Goal: Transaction & Acquisition: Book appointment/travel/reservation

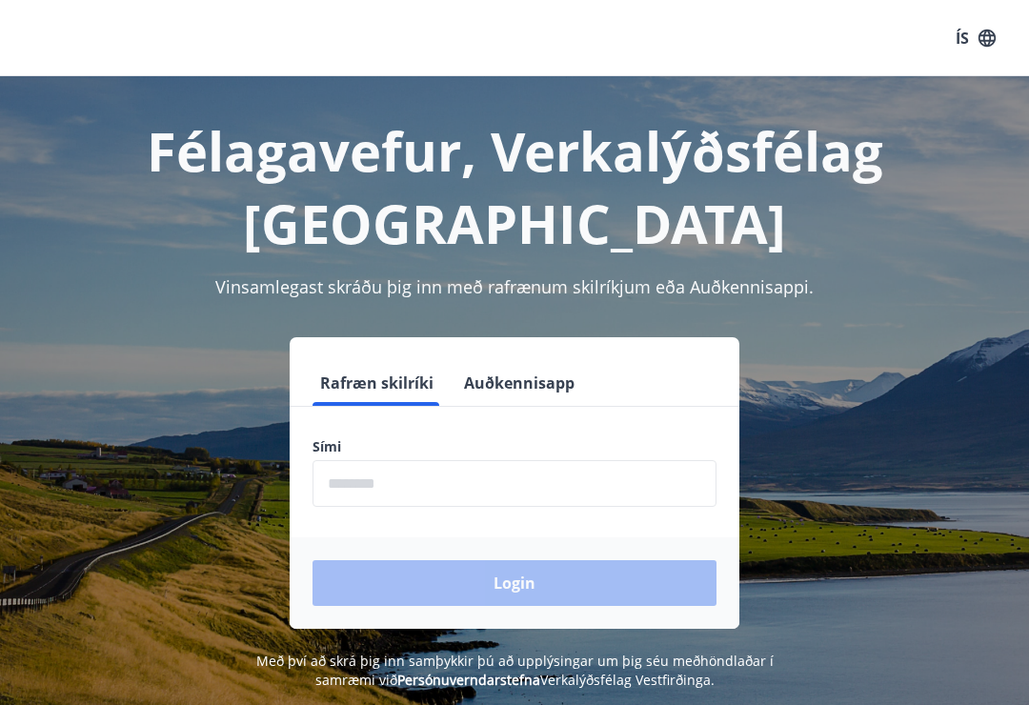
click at [364, 474] on input "phone" at bounding box center [515, 483] width 404 height 47
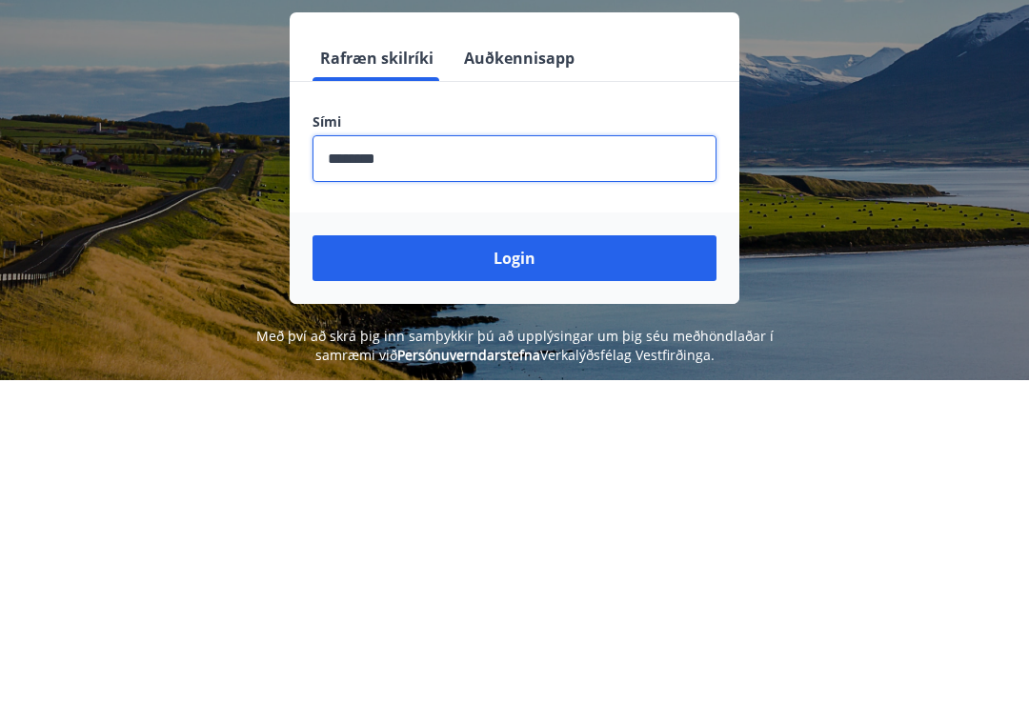
type input "********"
click at [513, 560] on button "Login" at bounding box center [515, 583] width 404 height 46
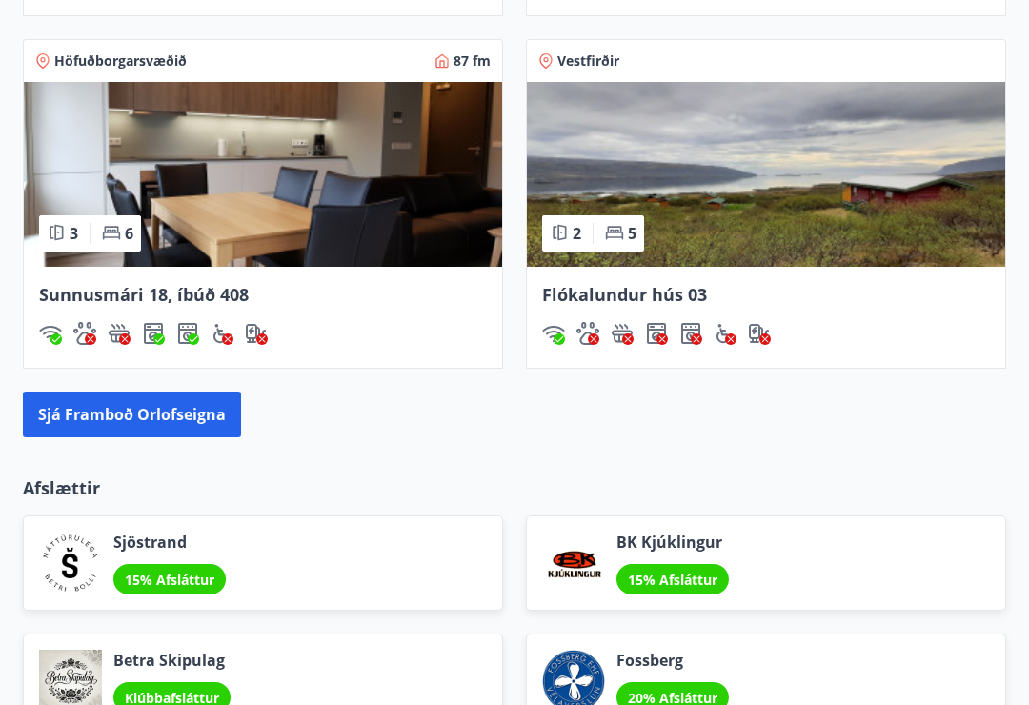
scroll to position [1816, 0]
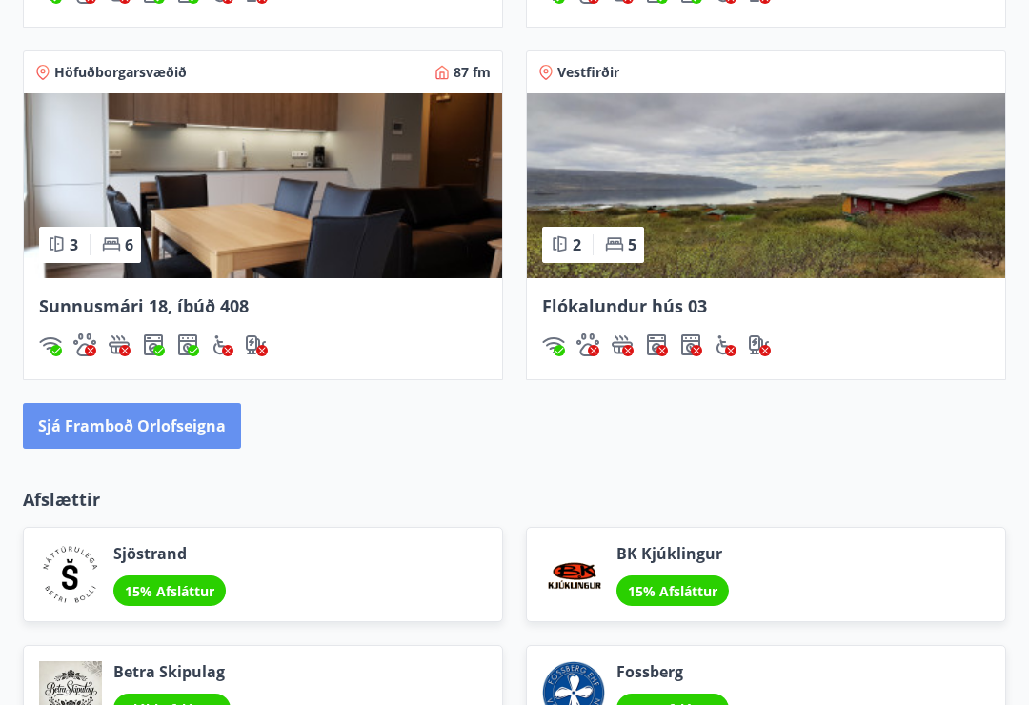
click at [130, 435] on button "Sjá framboð orlofseigna" at bounding box center [132, 427] width 218 height 46
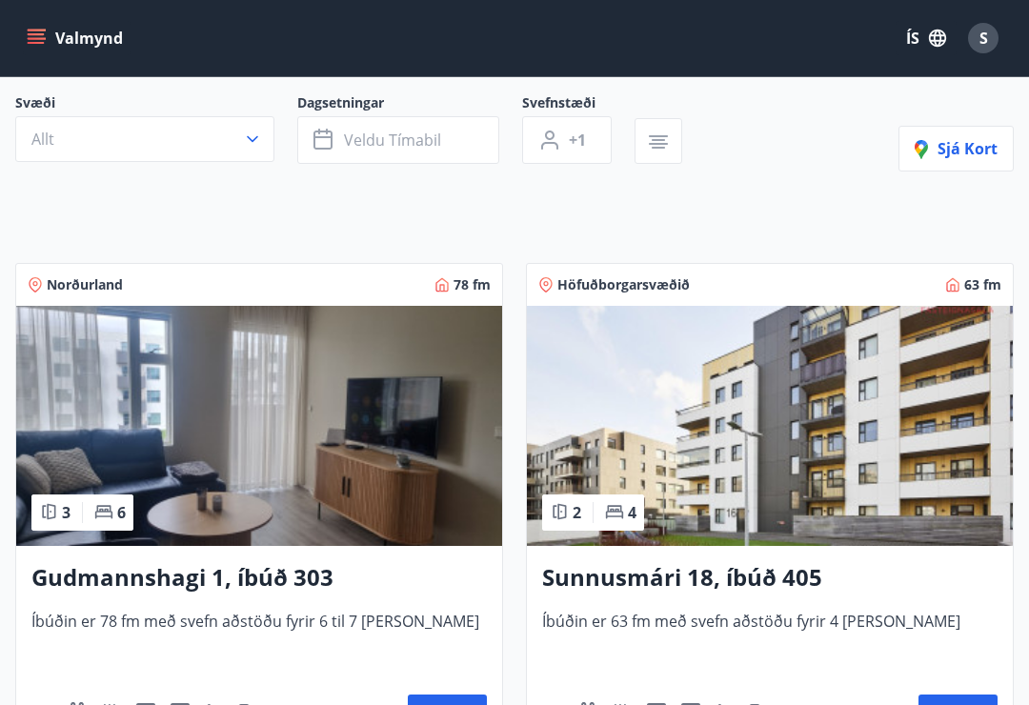
scroll to position [158, 0]
click at [969, 154] on span "Sjá kort" at bounding box center [956, 149] width 83 height 21
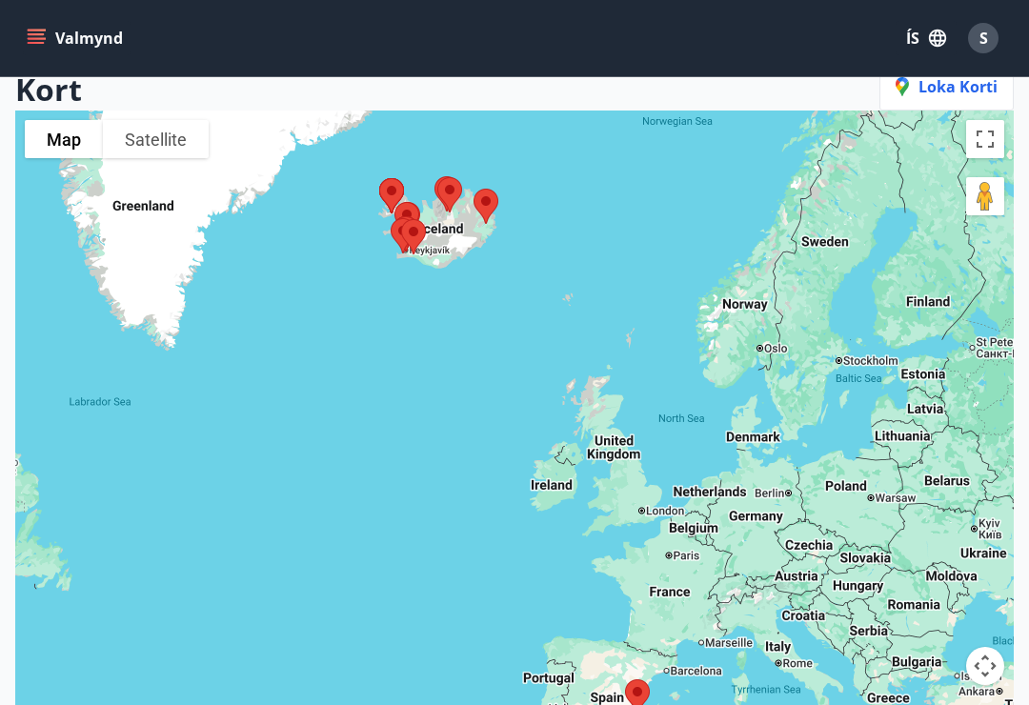
click at [28, 41] on icon "menu" at bounding box center [36, 38] width 19 height 19
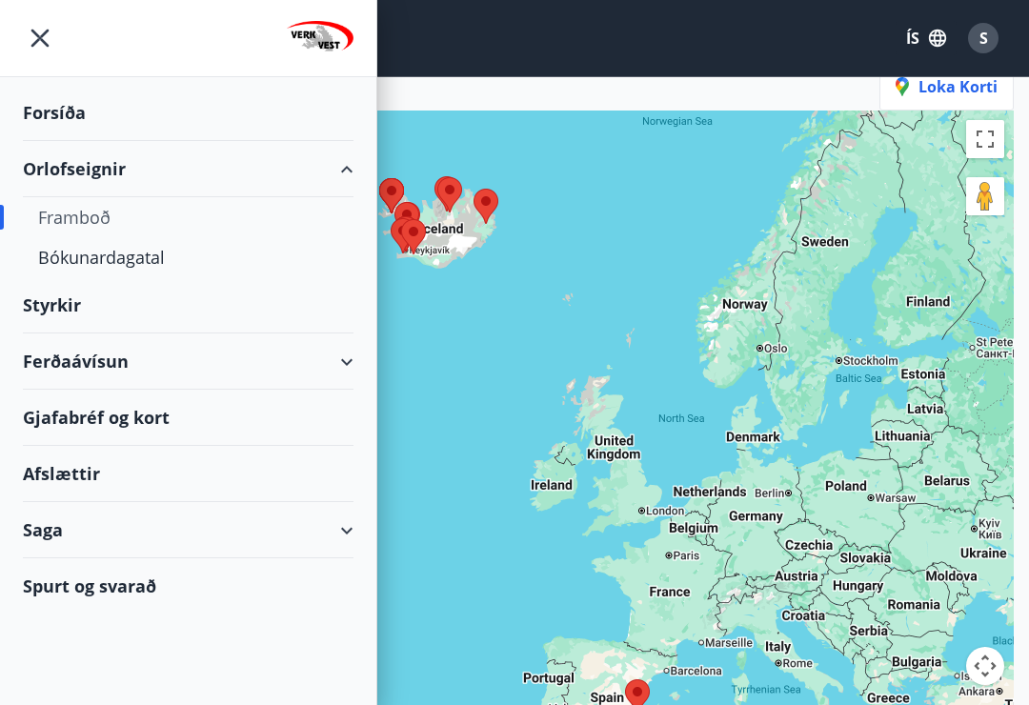
click at [145, 270] on div "Bókunardagatal" at bounding box center [188, 257] width 300 height 40
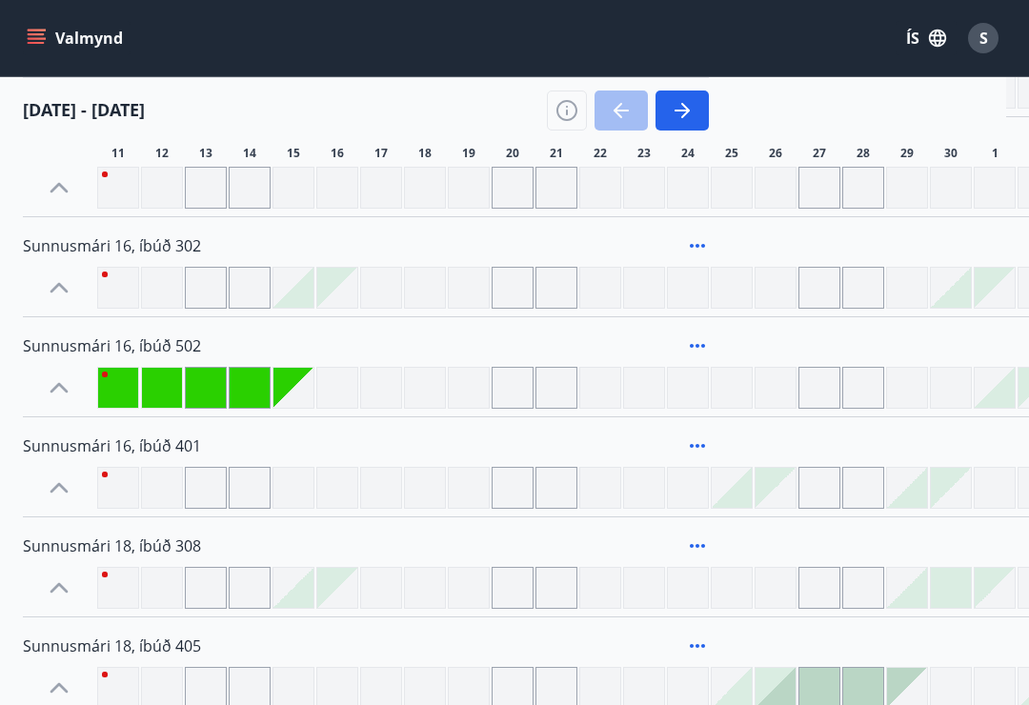
scroll to position [1286, 0]
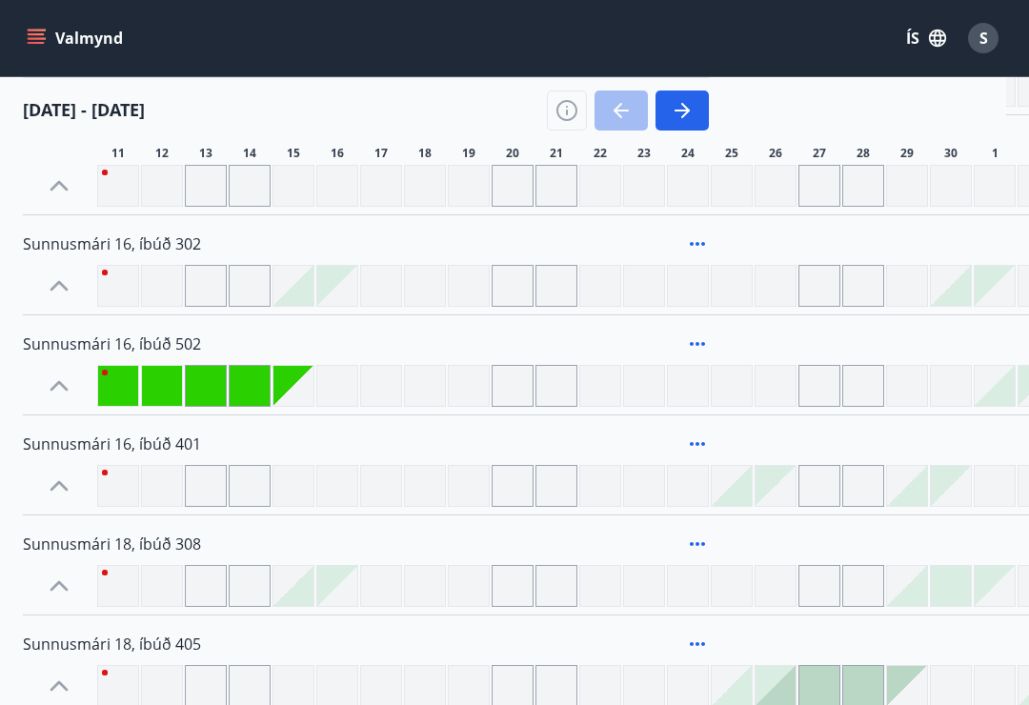
click at [572, 108] on icon "button" at bounding box center [567, 110] width 23 height 23
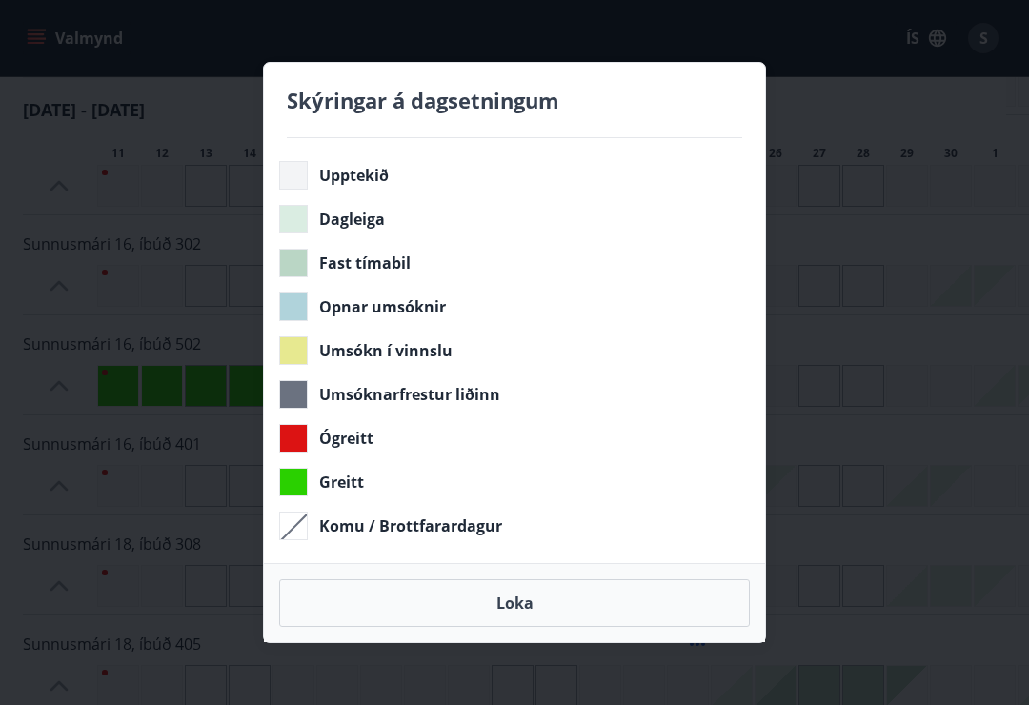
click at [527, 609] on button "Loka" at bounding box center [514, 604] width 471 height 48
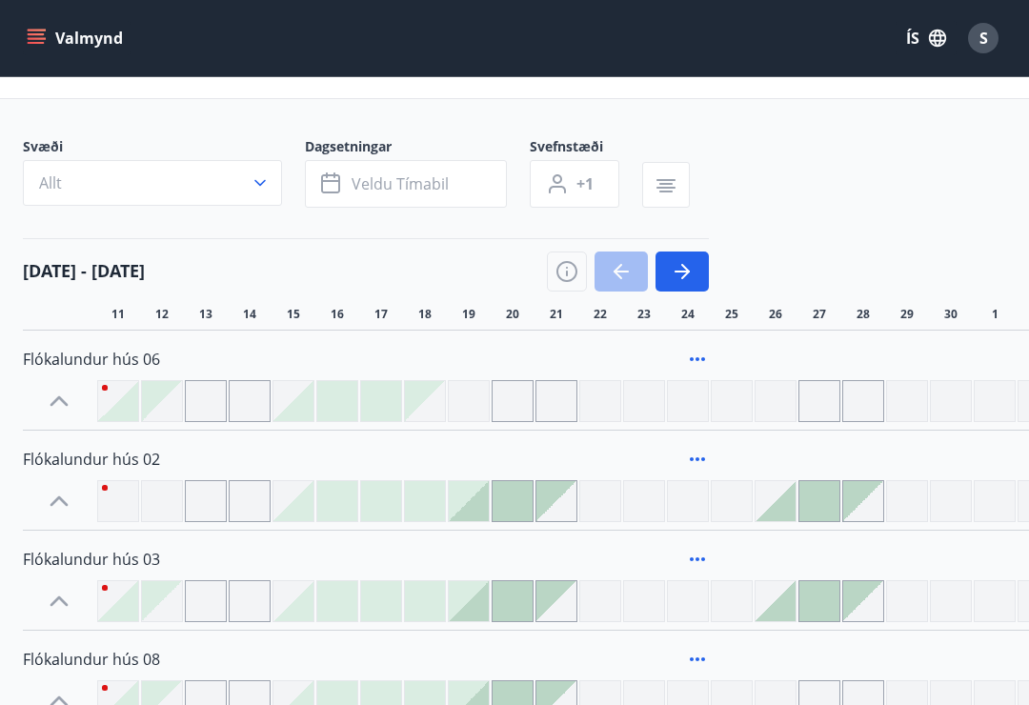
scroll to position [69, 0]
click at [994, 41] on div "S" at bounding box center [983, 38] width 31 height 31
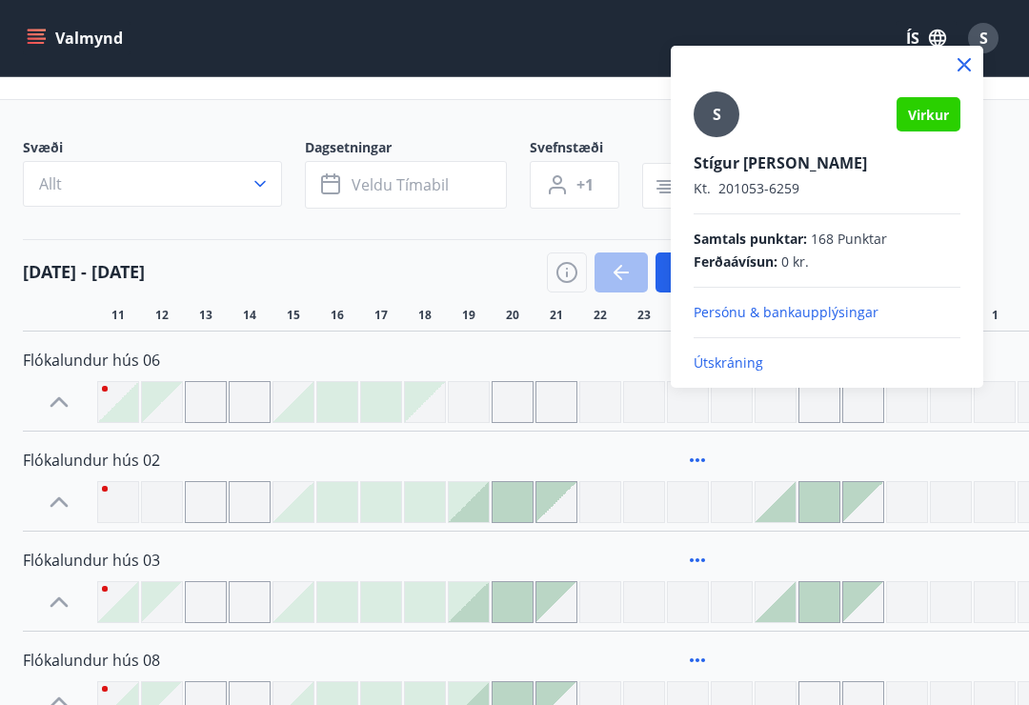
click at [731, 364] on p "Útskráning" at bounding box center [827, 363] width 267 height 19
